Goal: Information Seeking & Learning: Learn about a topic

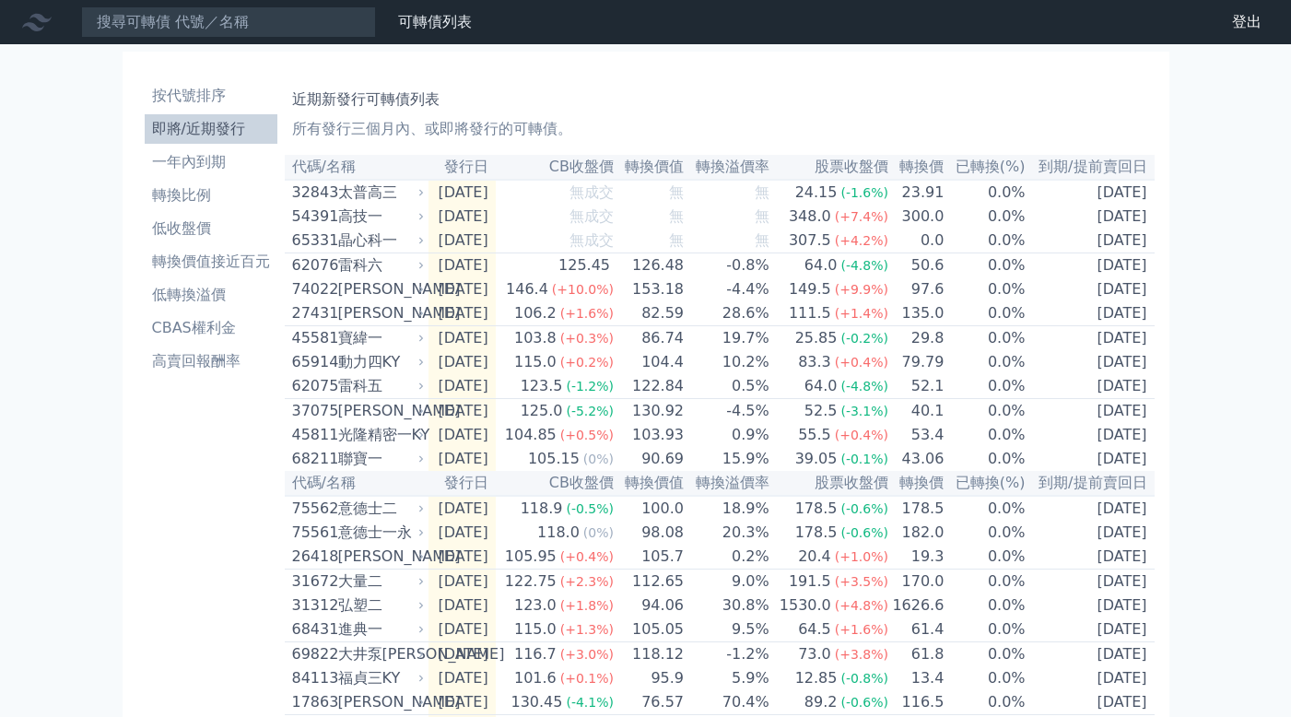
scroll to position [667, 0]
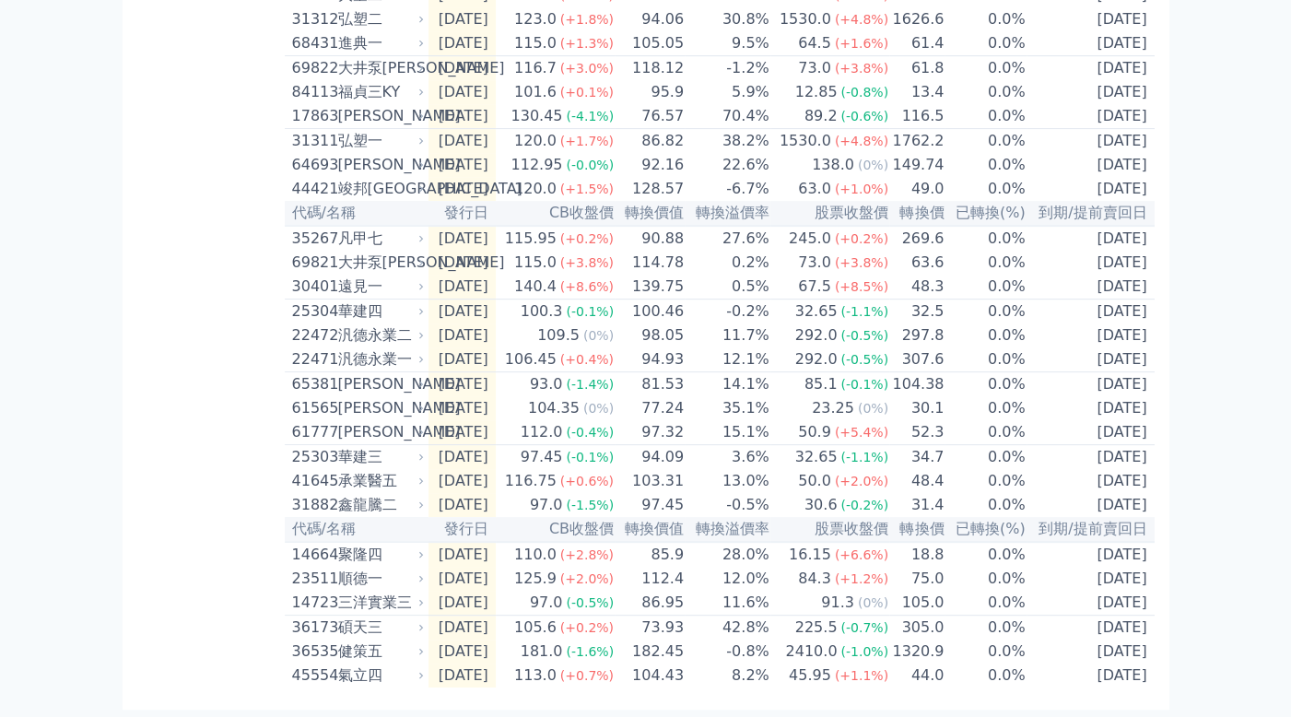
click at [163, 230] on div "按代號排序 即將/近期發行 一年內到期 轉換比例 低收盤價 轉換價值接近百元 低轉換溢價 CBAS權利金 高賣回報酬率" at bounding box center [210, 87] width 147 height 1200
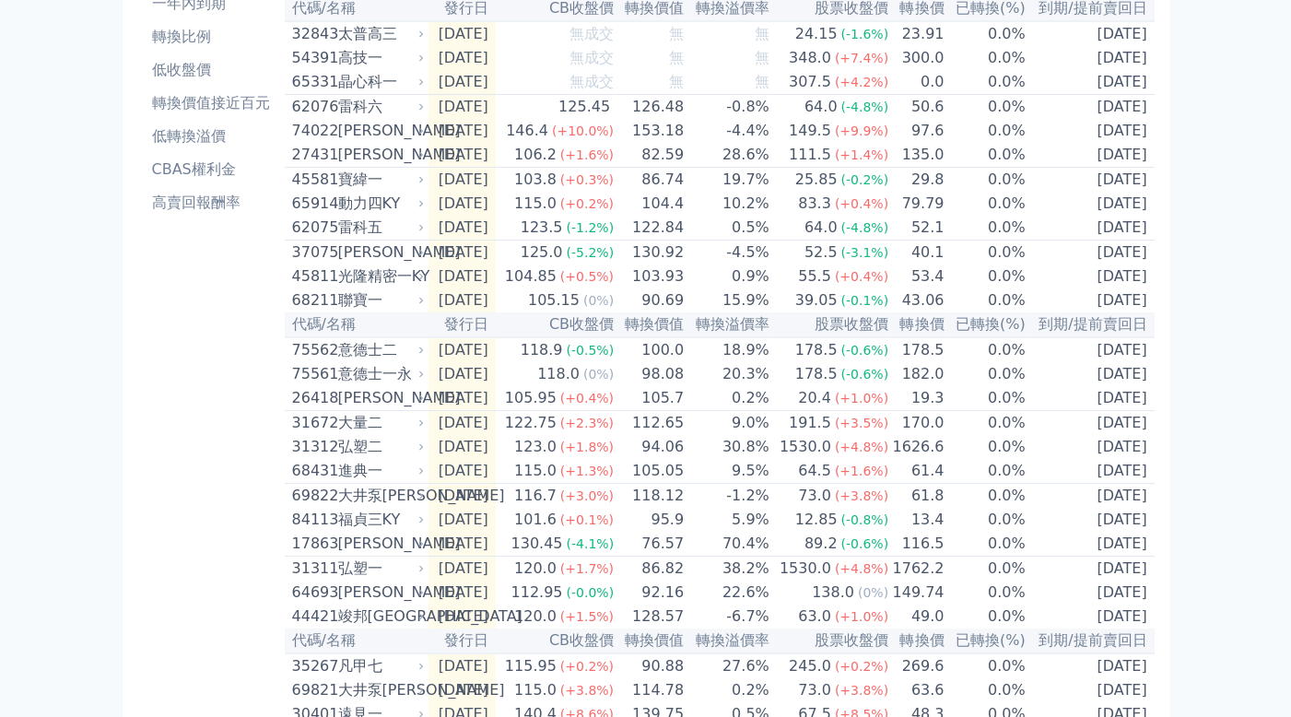
scroll to position [22, 0]
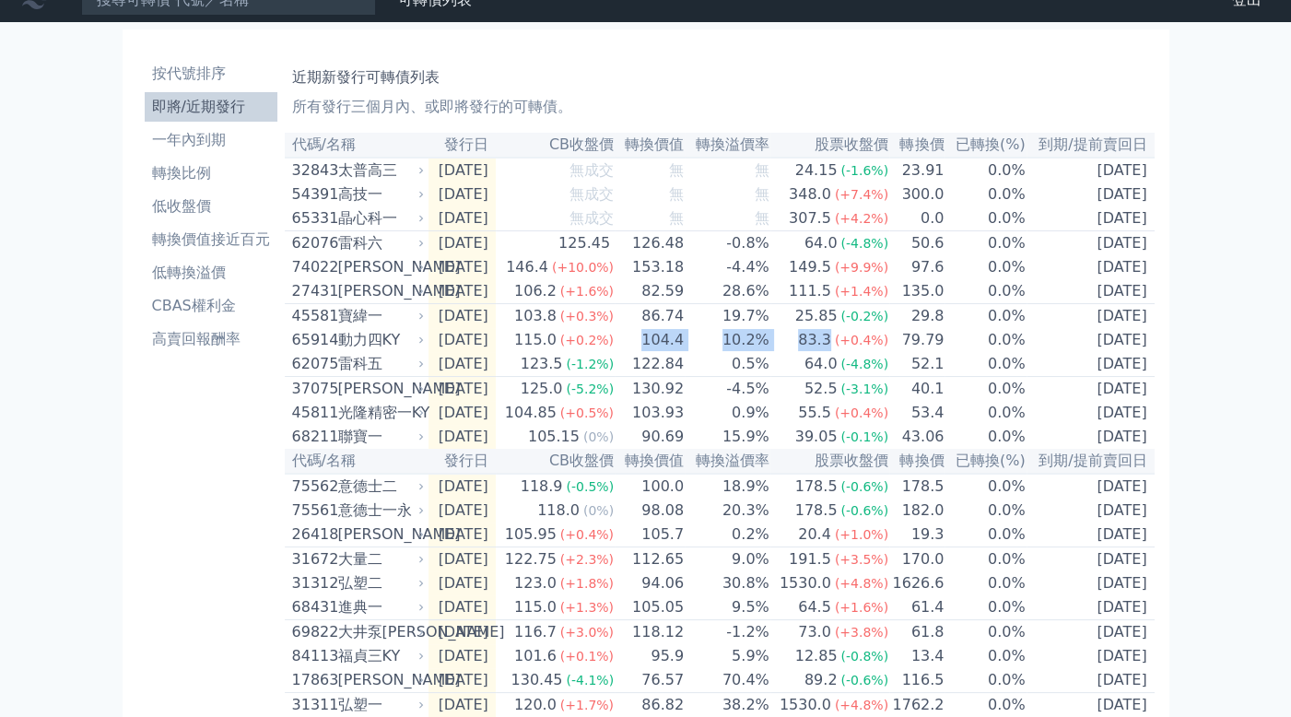
drag, startPoint x: 655, startPoint y: 350, endPoint x: 845, endPoint y: 354, distance: 189.9
click at [845, 352] on tr "65914 動力[GEOGRAPHIC_DATA] [DATE] 115.0 (+0.2%) 104.4 10.2% 83.3 (+0.4%) 79.79 0…" at bounding box center [720, 340] width 870 height 24
click at [1191, 311] on div "可轉債列表 財務數據 可轉債列表 財務數據 登出 登出 按代號排序 即將/近期發行 一年內到期 轉換比例 低收盤價 轉換價值接近百元 低轉換溢價" at bounding box center [645, 629] width 1291 height 1303
drag, startPoint x: 1158, startPoint y: 357, endPoint x: 1252, endPoint y: 350, distance: 94.2
click at [1232, 369] on div "可轉債列表 財務數據 可轉債列表 財務數據 登出 登出 按代號排序 即將/近期發行 一年內到期 轉換比例 低收盤價 轉換價值接近百元 低轉換溢價" at bounding box center [645, 629] width 1291 height 1303
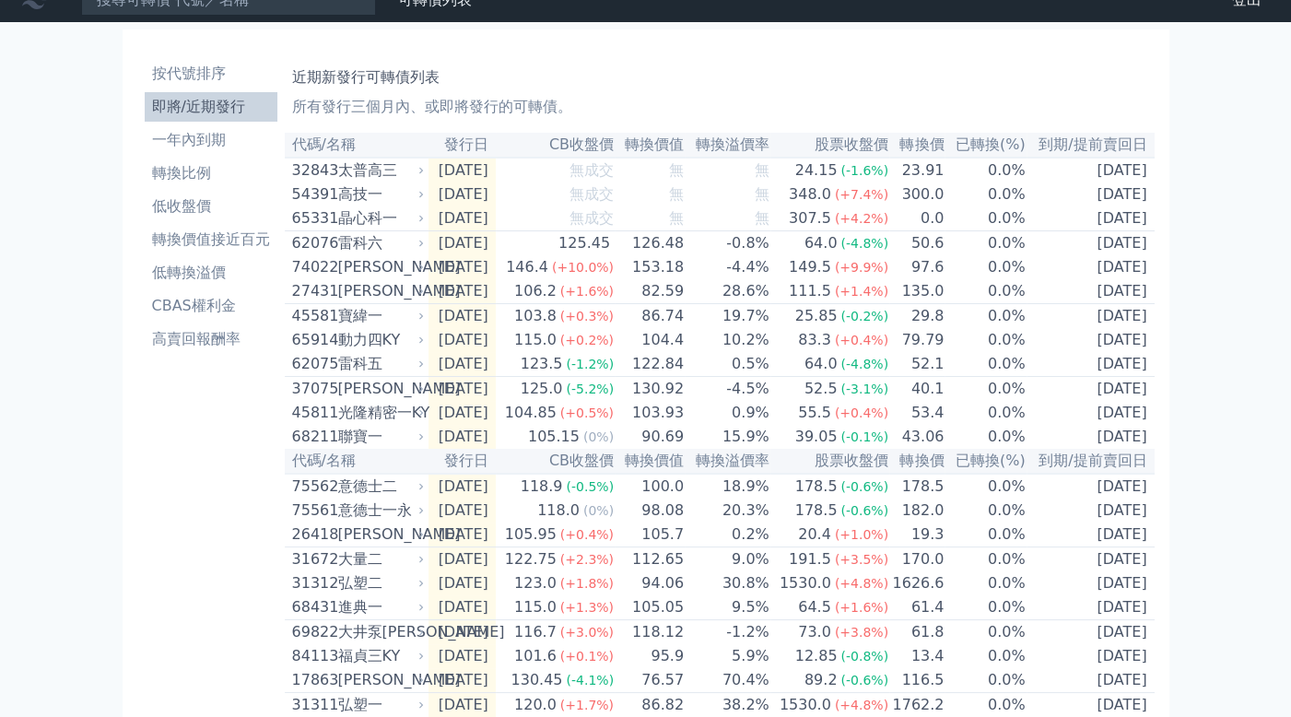
click at [1254, 329] on div "可轉債列表 財務數據 可轉債列表 財務數據 登出 登出 按代號排序 即將/近期發行 一年內到期 轉換比例 低收盤價 轉換價值接近百元 低轉換溢價" at bounding box center [645, 629] width 1291 height 1303
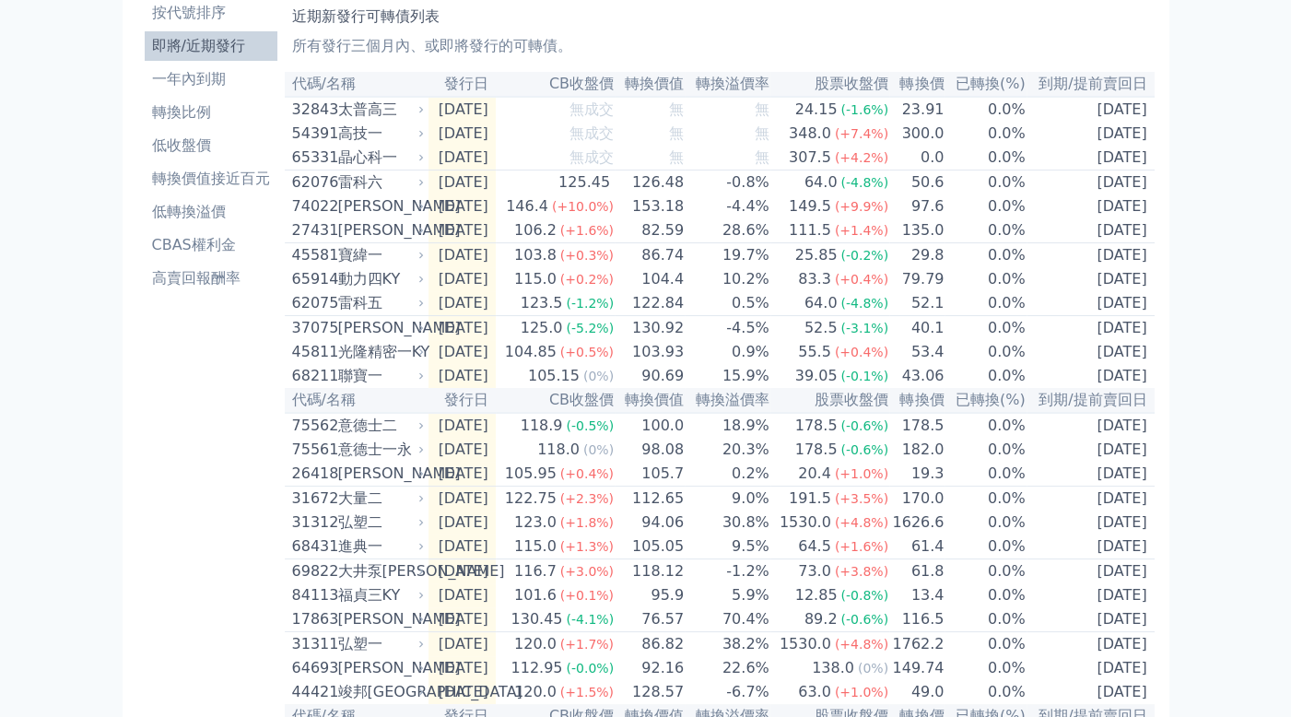
scroll to position [114, 0]
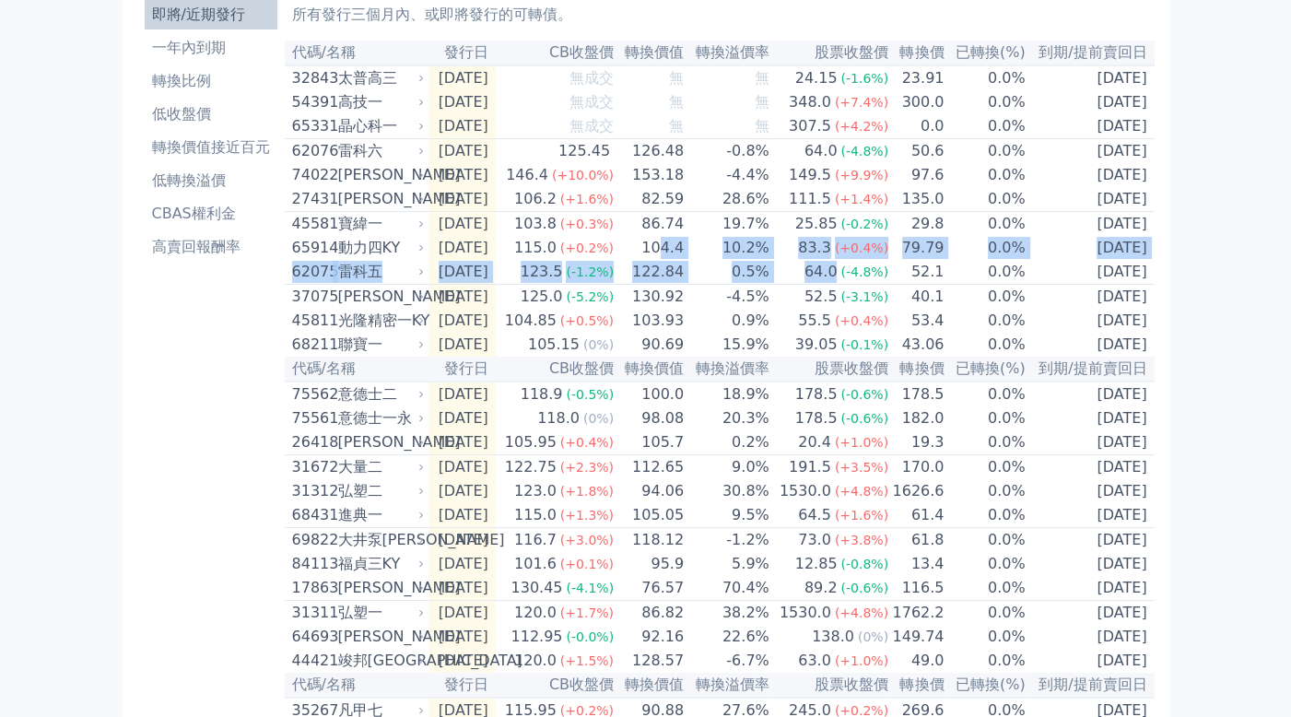
drag, startPoint x: 678, startPoint y: 262, endPoint x: 848, endPoint y: 291, distance: 172.2
click at [848, 291] on table "代碼/名稱 發行日 CB收盤價 轉換價值 轉換溢價率 股票收盤價 轉換價 已轉換(%) 到期/提前賣回日 32843 太普高三 [DATE] 無成交 無 無 …" at bounding box center [720, 600] width 870 height 1119
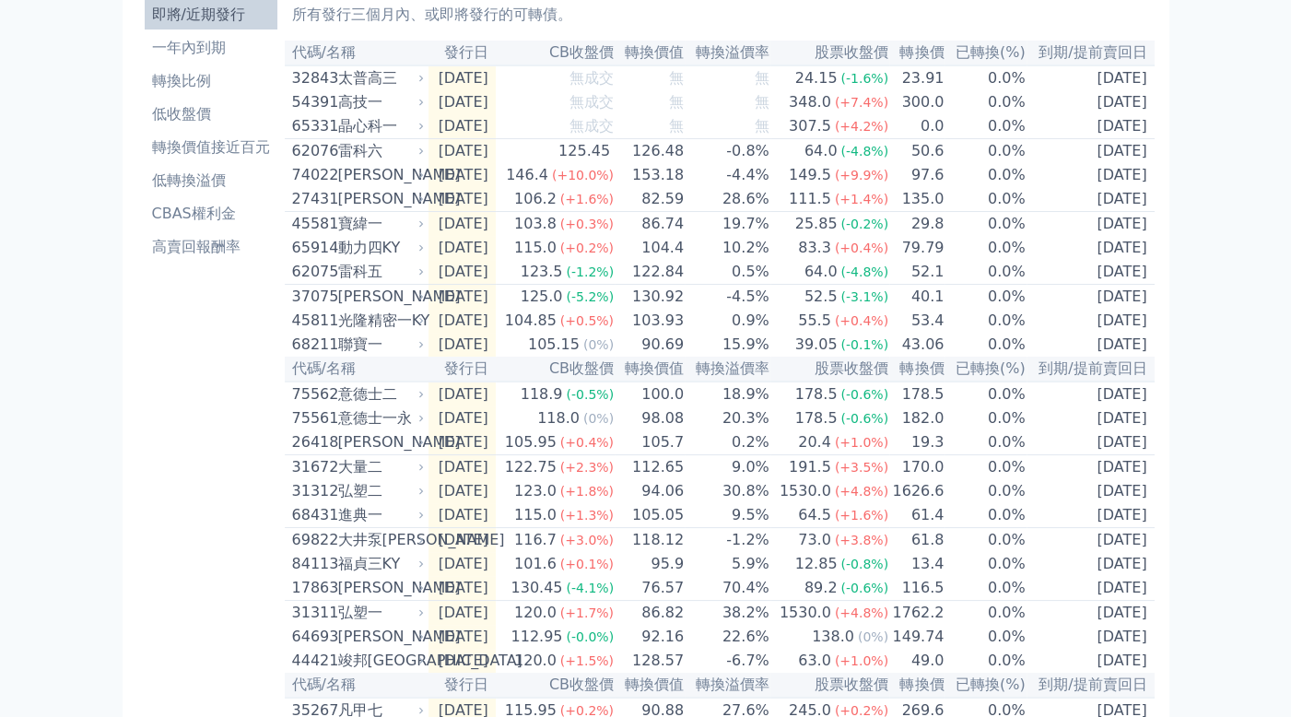
click at [1225, 215] on div "可轉債列表 財務數據 可轉債列表 財務數據 登出 登出 按代號排序 即將/近期發行 一年內到期 轉換比例 低收盤價 轉換價值接近百元 低轉換溢價" at bounding box center [645, 537] width 1291 height 1303
drag, startPoint x: 748, startPoint y: 289, endPoint x: 854, endPoint y: 296, distance: 106.3
click at [854, 285] on tr "62075 雷科五 [DATE] 123.5 (-1.2%) 122.84 0.5% 64.0 (-4.8%) 52.1 0.0% [DATE]" at bounding box center [720, 272] width 870 height 25
click at [1194, 277] on div "可轉債列表 財務數據 可轉債列表 財務數據 登出 登出 按代號排序 即將/近期發行 一年內到期 轉換比例 低收盤價 轉換價值接近百元 低轉換溢價" at bounding box center [645, 537] width 1291 height 1303
drag, startPoint x: 739, startPoint y: 162, endPoint x: 846, endPoint y: 166, distance: 107.0
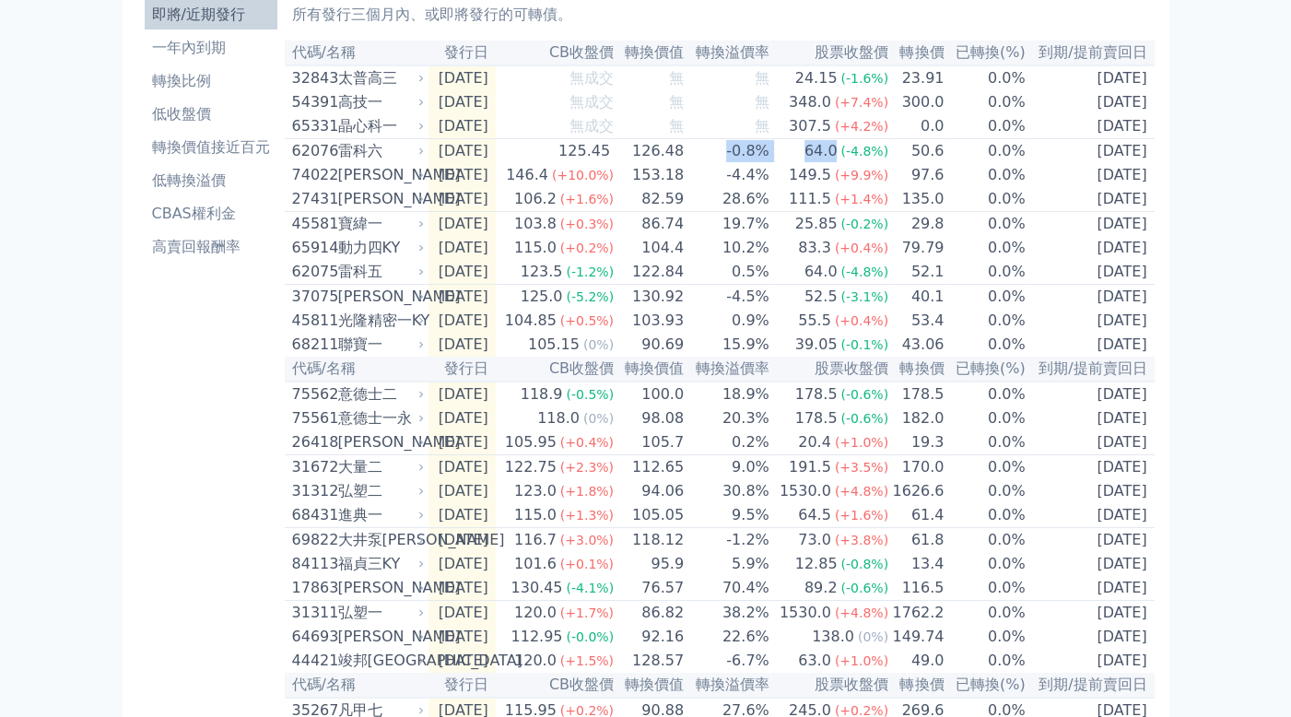
click at [846, 164] on tr "62076 雷科六 [DATE] 125.45 126.48 -0.8% 64.0 (-4.8%) 50.6 0.0% [DATE]" at bounding box center [720, 151] width 870 height 25
click at [1210, 144] on div "可轉債列表 財務數據 可轉債列表 財務數據 登出 登出 按代號排序 即將/近期發行 一年內到期 轉換比例 低收盤價 轉換價值接近百元 低轉換溢價" at bounding box center [645, 537] width 1291 height 1303
drag, startPoint x: 754, startPoint y: 218, endPoint x: 867, endPoint y: 210, distance: 113.7
click at [866, 210] on tr "[GEOGRAPHIC_DATA][PERSON_NAME] [DATE] 106.2 (+1.6%) 82.59 28.6% 111.5 (+1.4%) 1…" at bounding box center [720, 199] width 870 height 25
click at [867, 206] on span "(+1.4%)" at bounding box center [861, 199] width 53 height 15
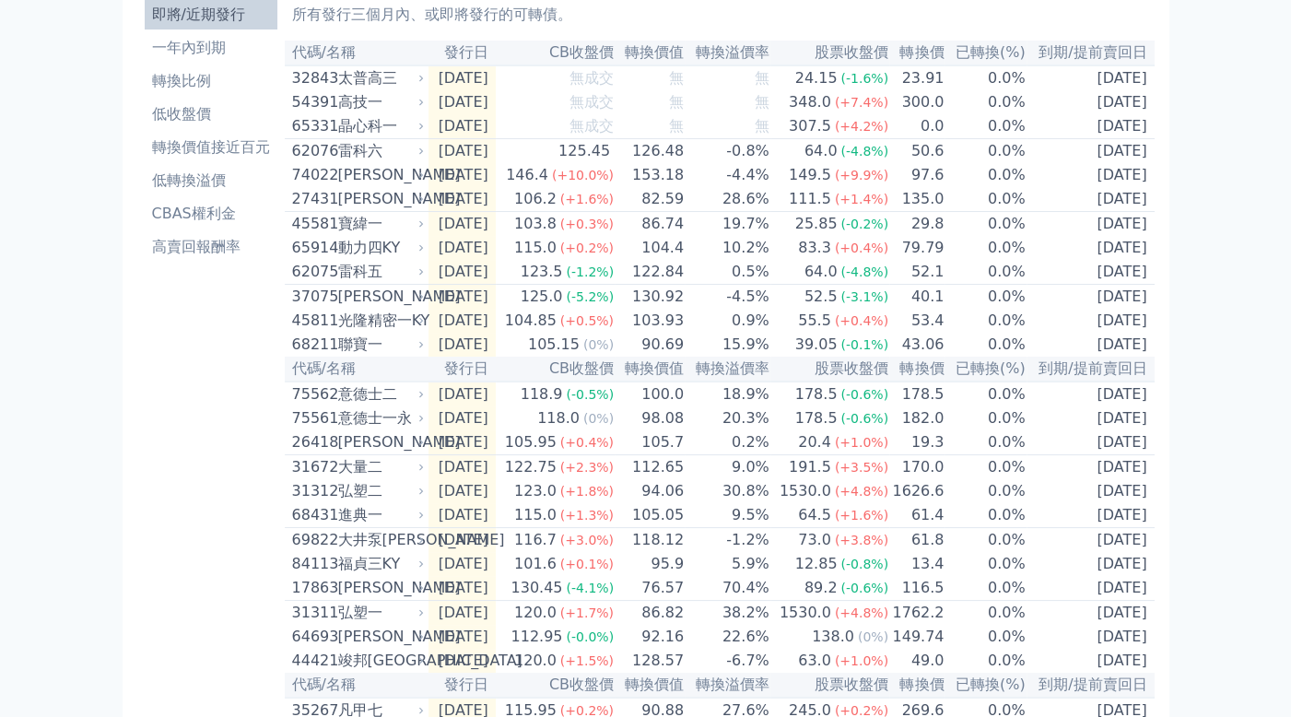
click at [969, 203] on td "0.0%" at bounding box center [985, 199] width 81 height 25
click at [976, 184] on td "0.0%" at bounding box center [985, 175] width 81 height 24
click at [981, 164] on td "0.0%" at bounding box center [985, 151] width 81 height 25
click at [684, 135] on span "無" at bounding box center [676, 126] width 15 height 18
click at [336, 137] on div "65331 晶心科一" at bounding box center [354, 126] width 124 height 22
